Goal: Navigation & Orientation: Find specific page/section

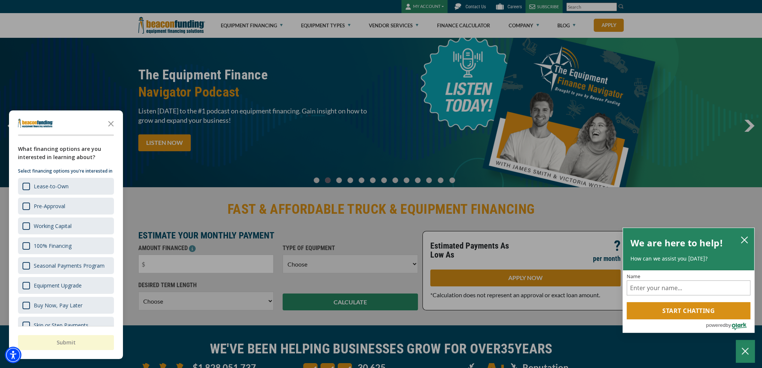
drag, startPoint x: 111, startPoint y: 121, endPoint x: 147, endPoint y: 94, distance: 44.7
click at [111, 121] on icon "Close the survey" at bounding box center [110, 123] width 15 height 15
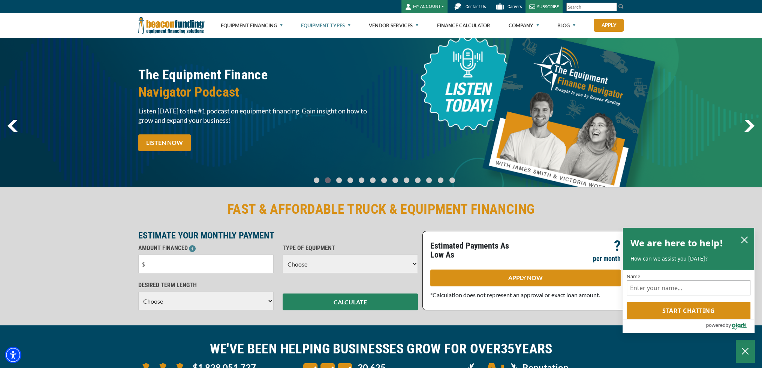
click at [339, 24] on link "Equipment Types" at bounding box center [325, 25] width 49 height 24
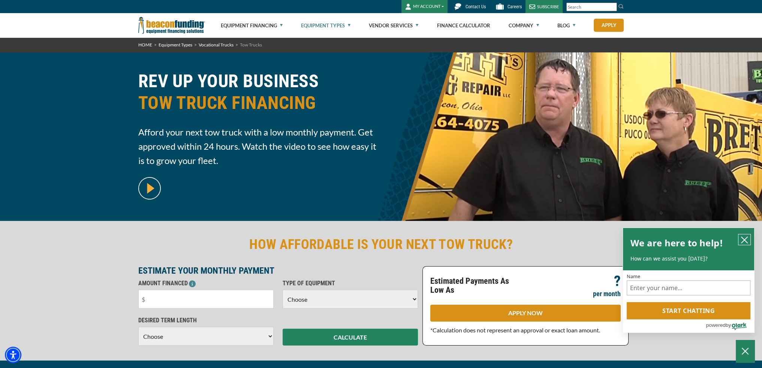
click at [745, 240] on icon "close chatbox" at bounding box center [743, 239] width 7 height 7
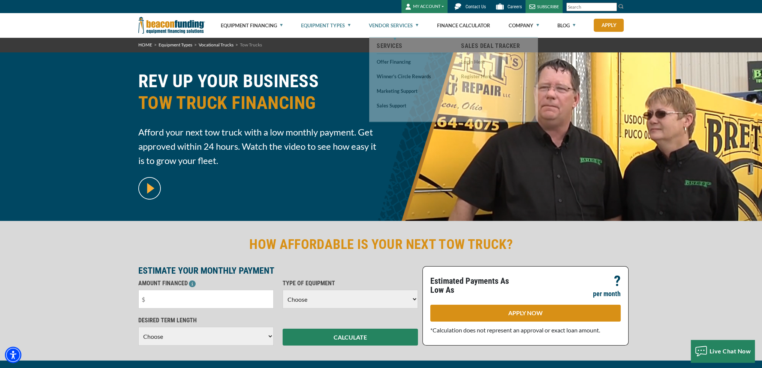
click at [379, 33] on link "Vendor Services" at bounding box center [393, 25] width 49 height 24
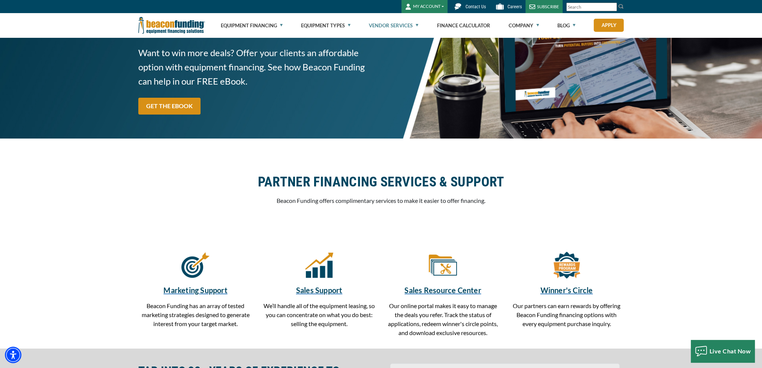
scroll to position [125, 0]
